Goal: Navigation & Orientation: Find specific page/section

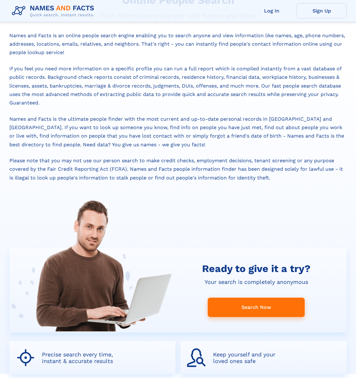
scroll to position [1044, 0]
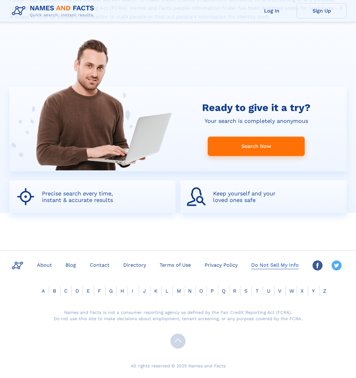
click at [266, 266] on link "Do Not Sell My Info" at bounding box center [274, 264] width 52 height 9
click at [220, 265] on link "Privacy Policy" at bounding box center [221, 264] width 38 height 9
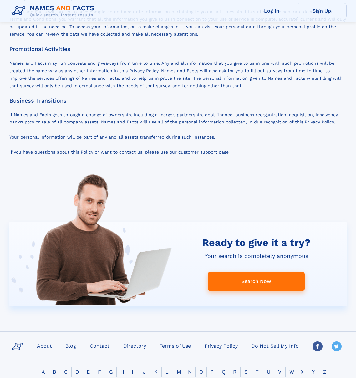
scroll to position [1585, 0]
